Goal: Transaction & Acquisition: Subscribe to service/newsletter

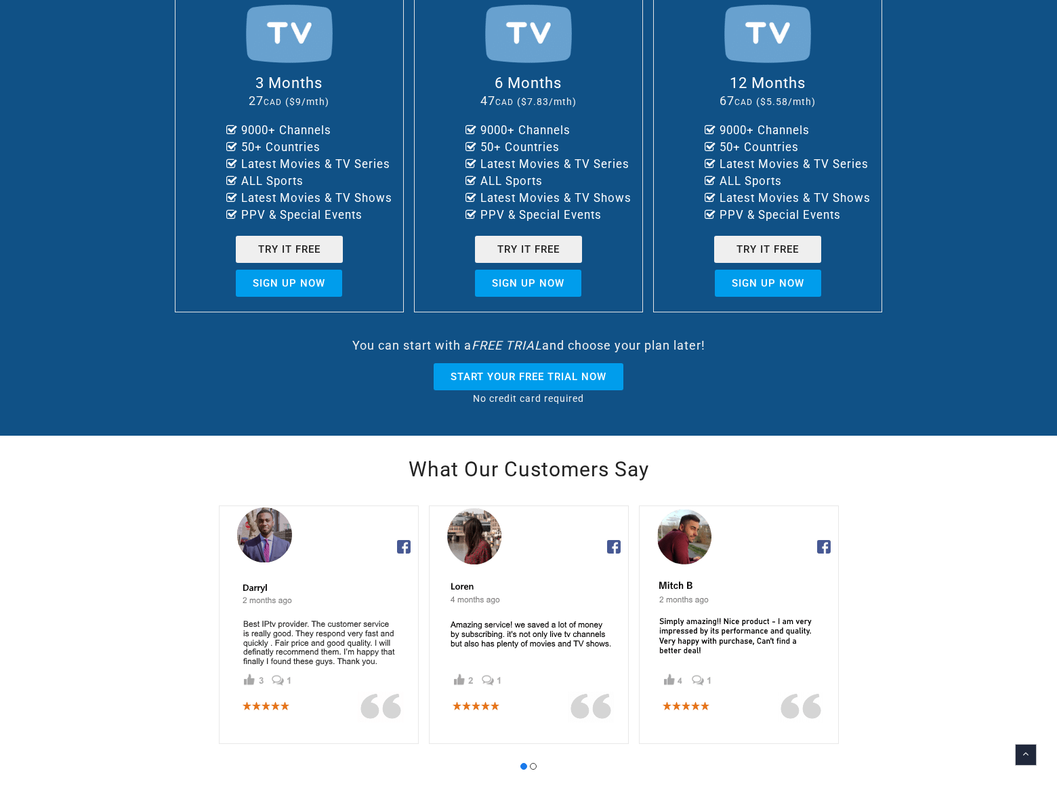
scroll to position [524, 0]
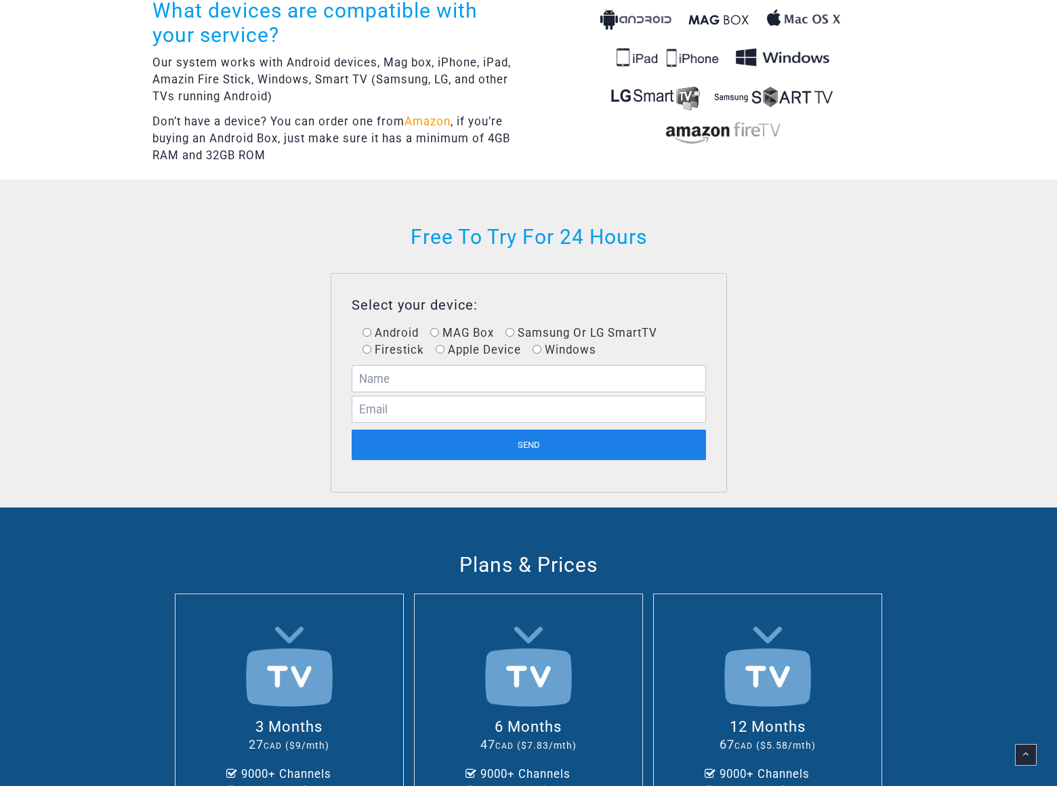
click at [367, 331] on input "Android" at bounding box center [367, 332] width 9 height 9
radio input "true"
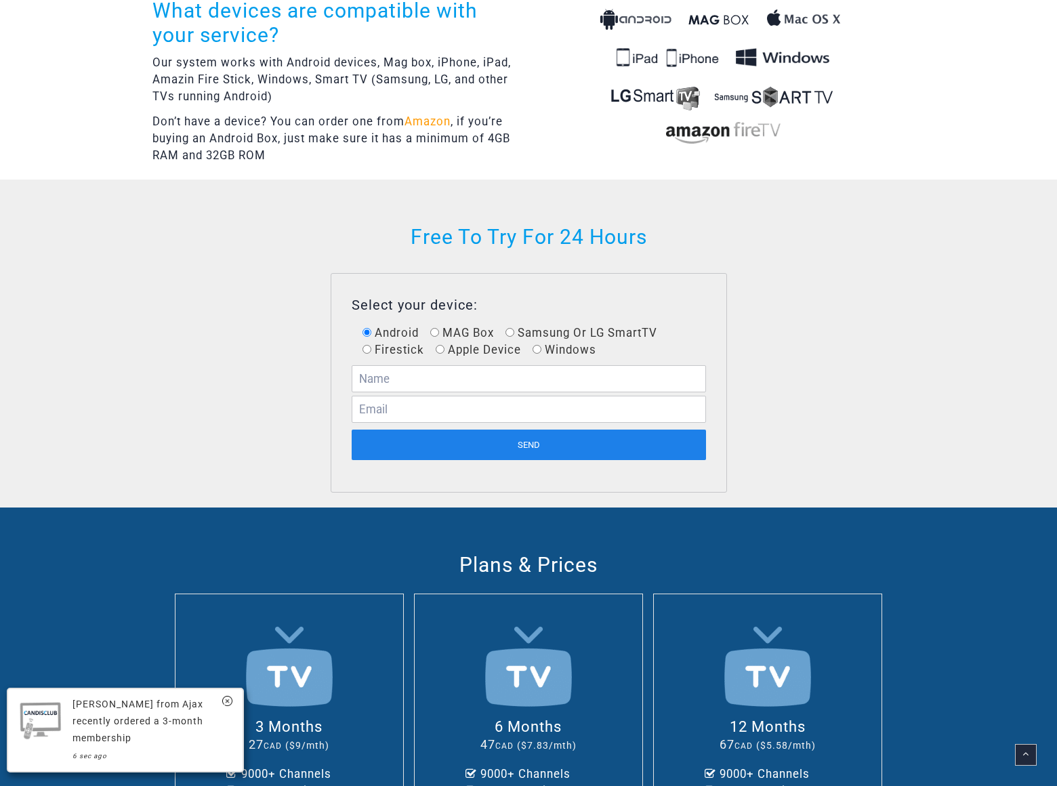
click at [435, 331] on input "MAG Box" at bounding box center [434, 332] width 9 height 9
radio input "true"
click at [510, 331] on input "Samsung Or LG SmartTV" at bounding box center [510, 332] width 9 height 9
radio input "true"
click at [367, 348] on input "Firestick" at bounding box center [367, 349] width 9 height 9
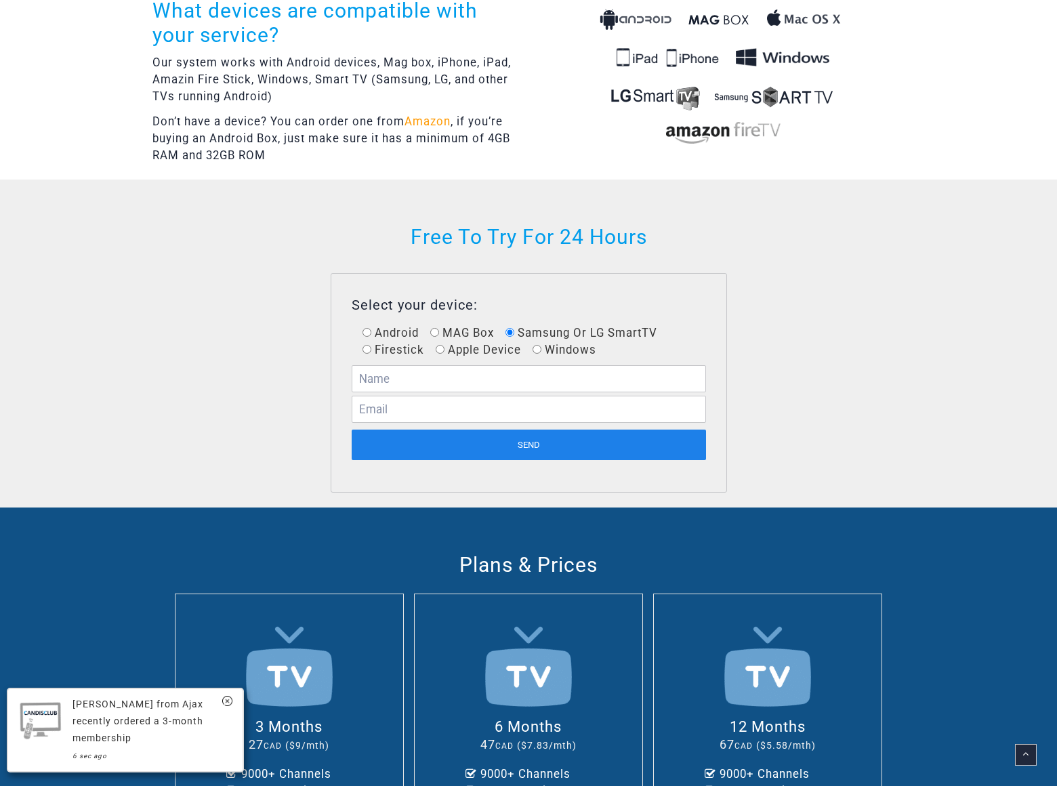
radio input "true"
click at [440, 348] on input "Apple Device" at bounding box center [440, 349] width 9 height 9
radio input "true"
click at [537, 348] on input "Windows" at bounding box center [537, 349] width 9 height 9
radio input "true"
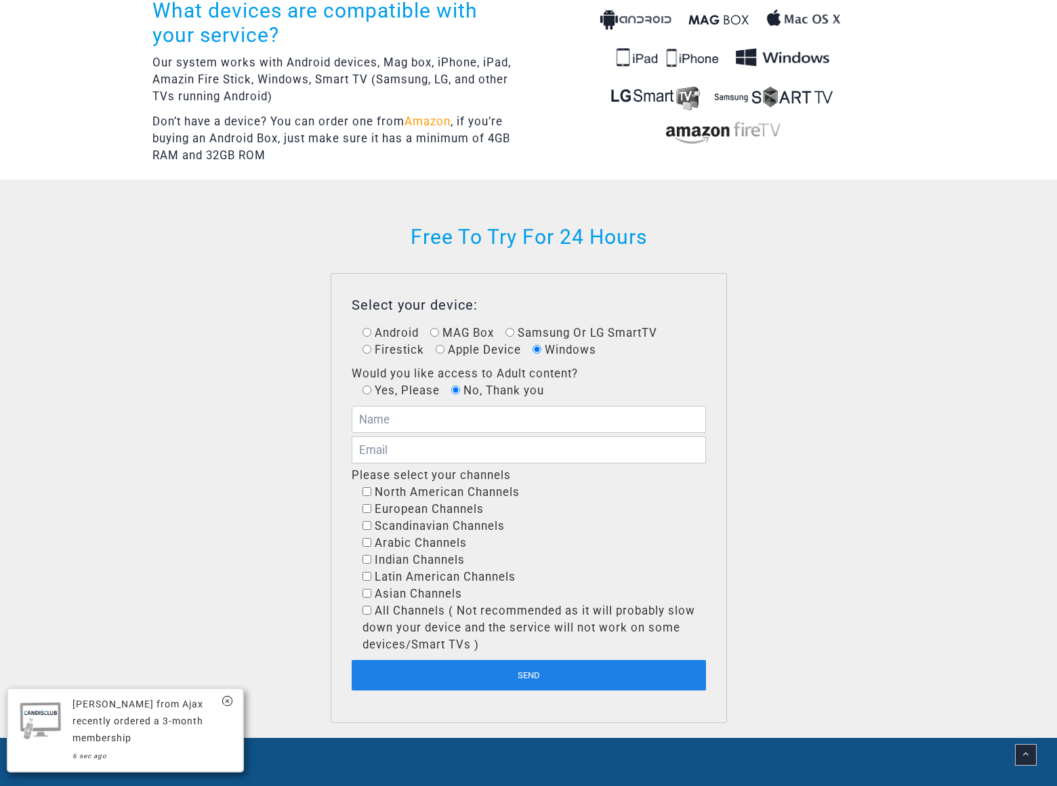
click at [367, 490] on input"] "North American Channels" at bounding box center [367, 491] width 9 height 9
checkbox input"] "true"
click at [367, 507] on input"] "European Channels" at bounding box center [367, 508] width 9 height 9
checkbox input"] "true"
click at [367, 524] on input"] "Scandinavian Channels" at bounding box center [367, 525] width 9 height 9
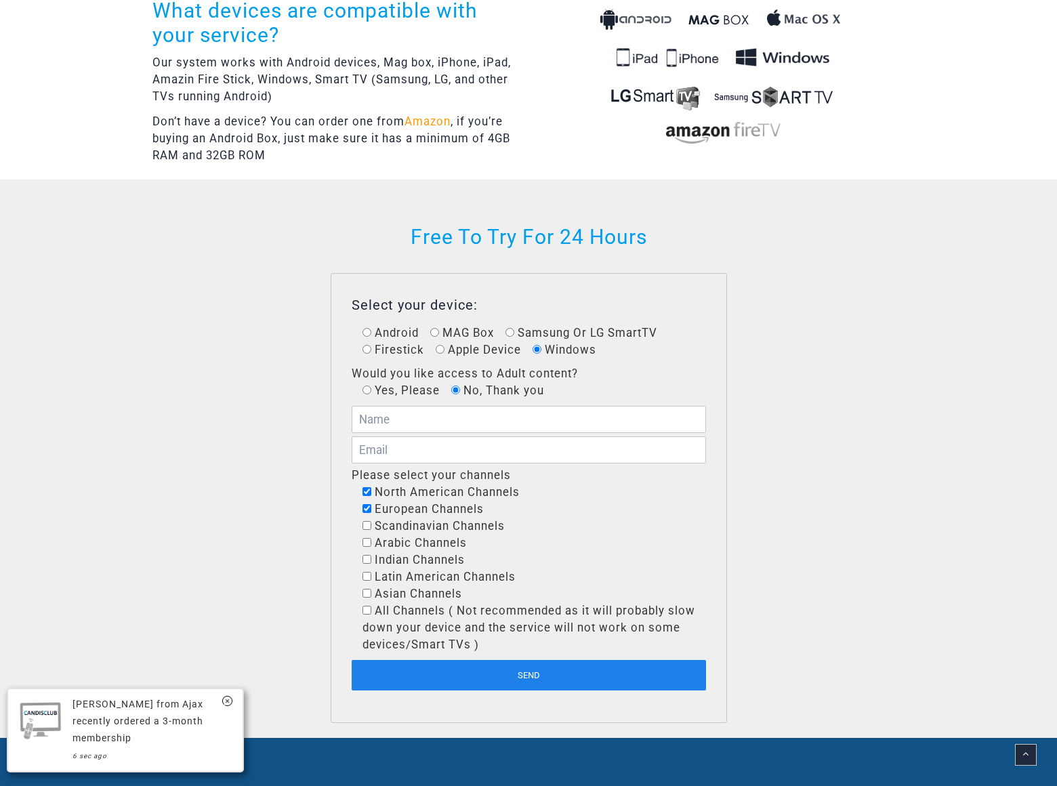
checkbox input"] "true"
click at [367, 541] on input"] "Arabic Channels" at bounding box center [367, 542] width 9 height 9
checkbox input"] "true"
click at [367, 558] on input"] "Indian Channels" at bounding box center [367, 559] width 9 height 9
checkbox input"] "true"
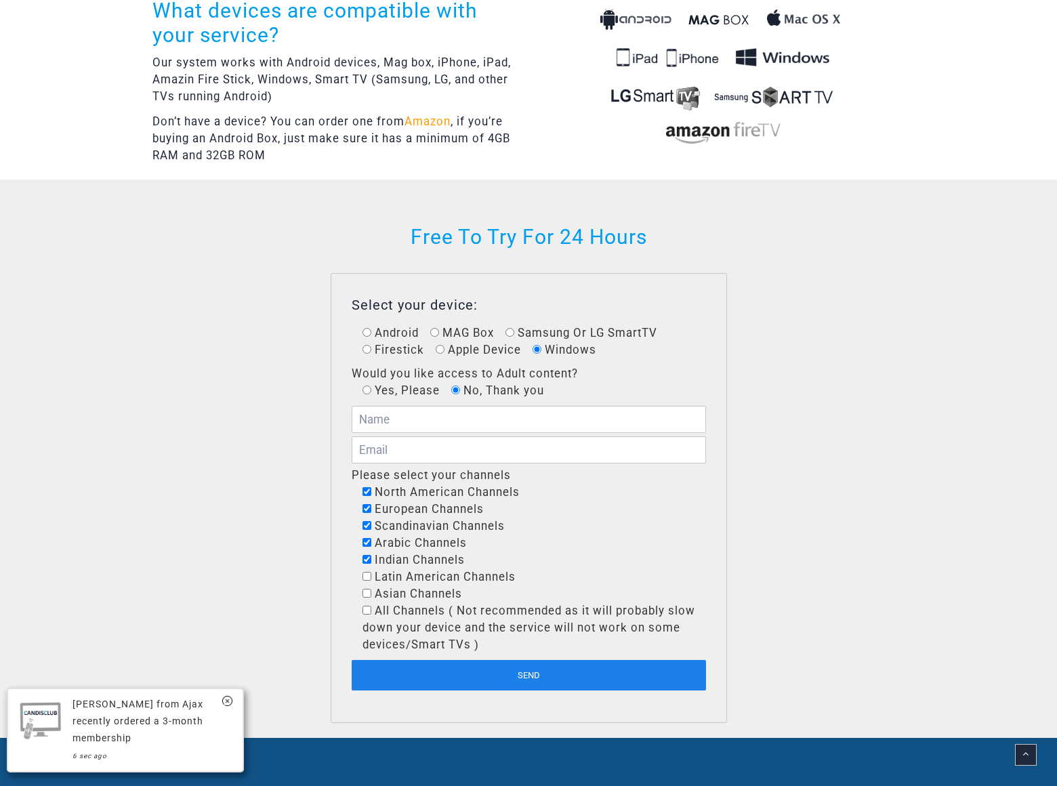
click at [367, 575] on input"] "Latin American Channels" at bounding box center [367, 576] width 9 height 9
checkbox input"] "true"
click at [367, 592] on input"] "Asian Channels" at bounding box center [367, 593] width 9 height 9
checkbox input"] "true"
click at [367, 609] on input"] "All Channels ( Not recommended as it will probably slow down your device and th…" at bounding box center [367, 610] width 9 height 9
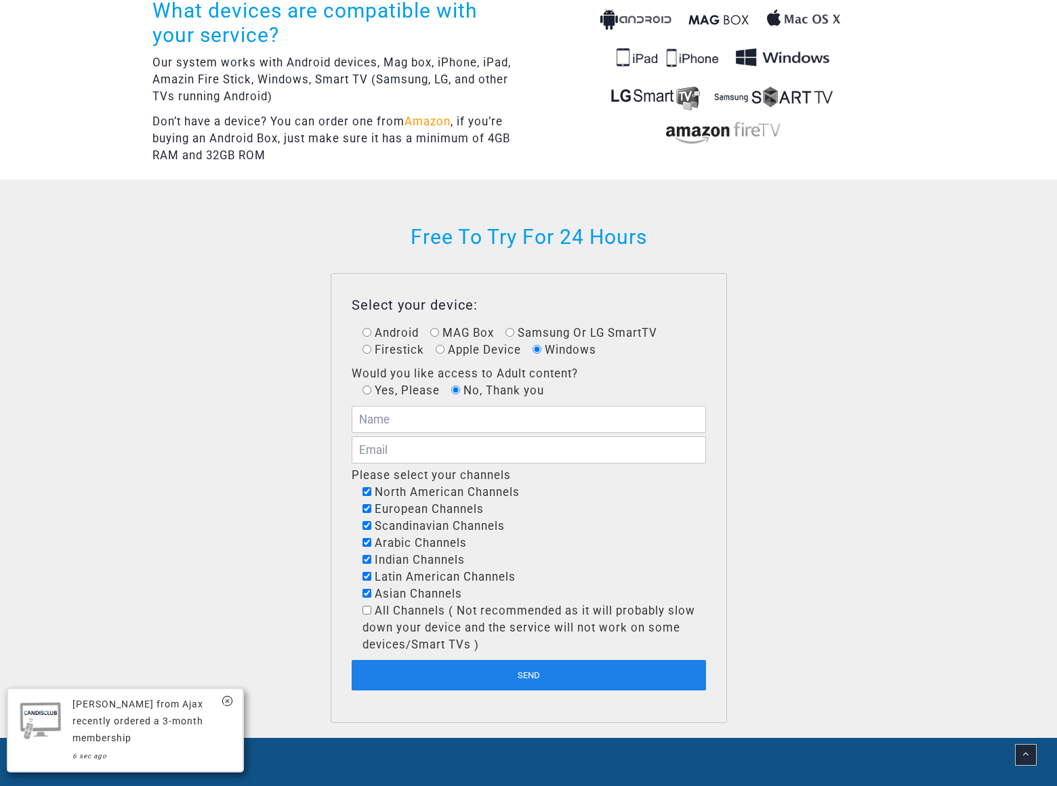
checkbox input"] "true"
click at [529, 508] on span "European Channels" at bounding box center [534, 509] width 343 height 17
click at [529, 501] on span "European Channels" at bounding box center [534, 509] width 343 height 17
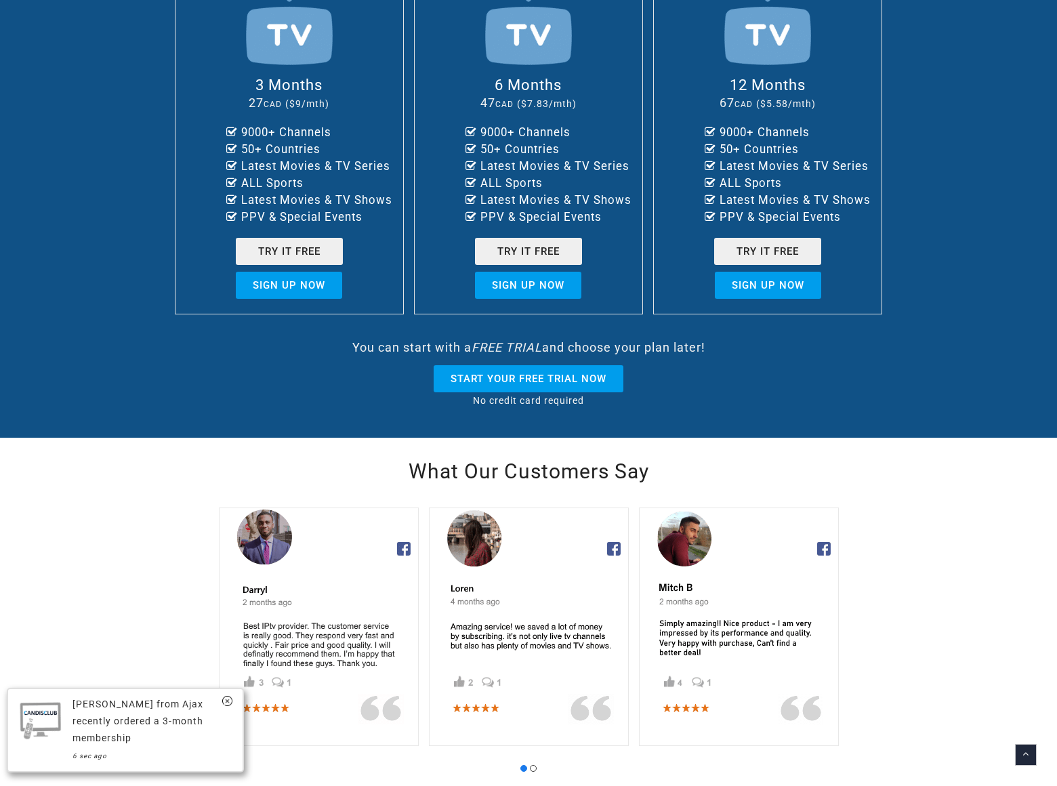
type input "Rick Stephens"
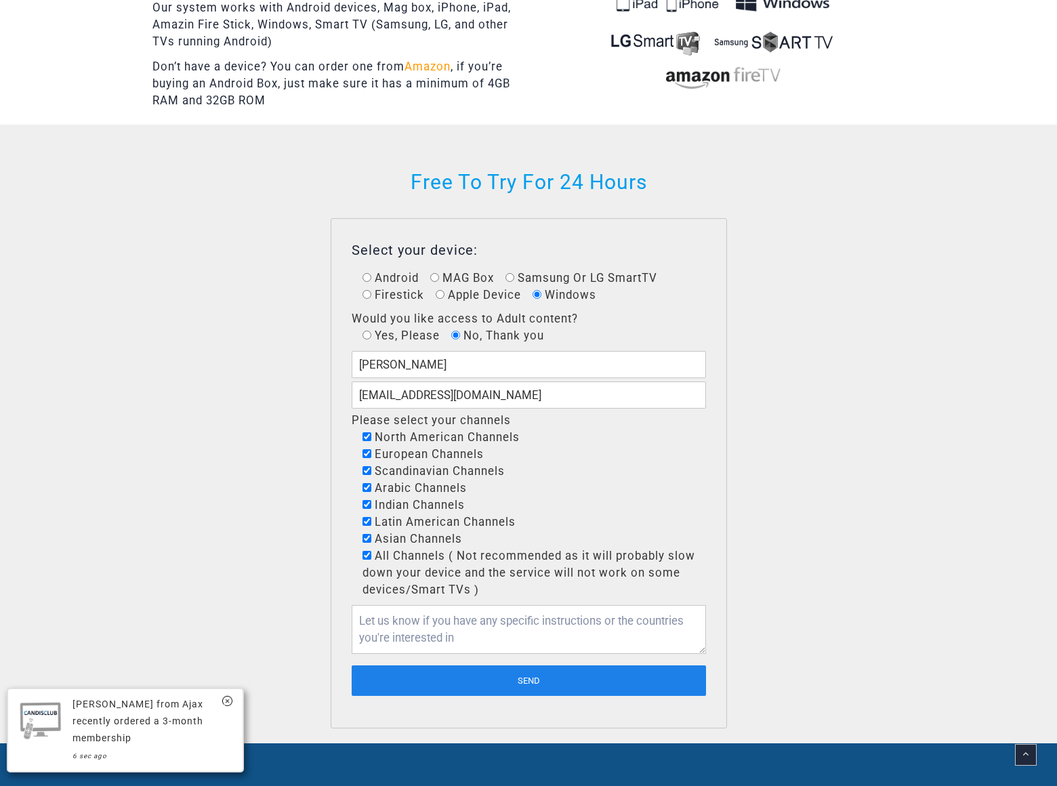
type input "rickstephens@dominatebanners.com"
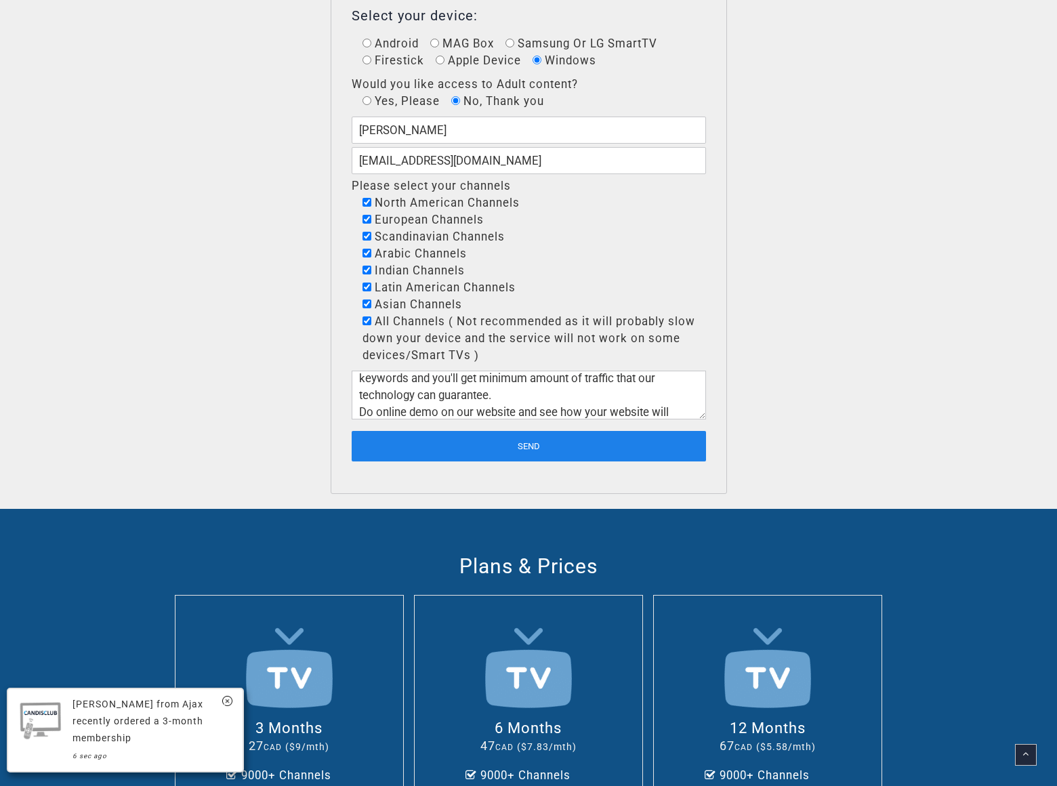
scroll to position [76, 0]
type textarea "We can place your website on top position in search engines without PPC. Just f…"
click at [529, 445] on input "Send" at bounding box center [529, 446] width 355 height 31
